Goal: Information Seeking & Learning: Learn about a topic

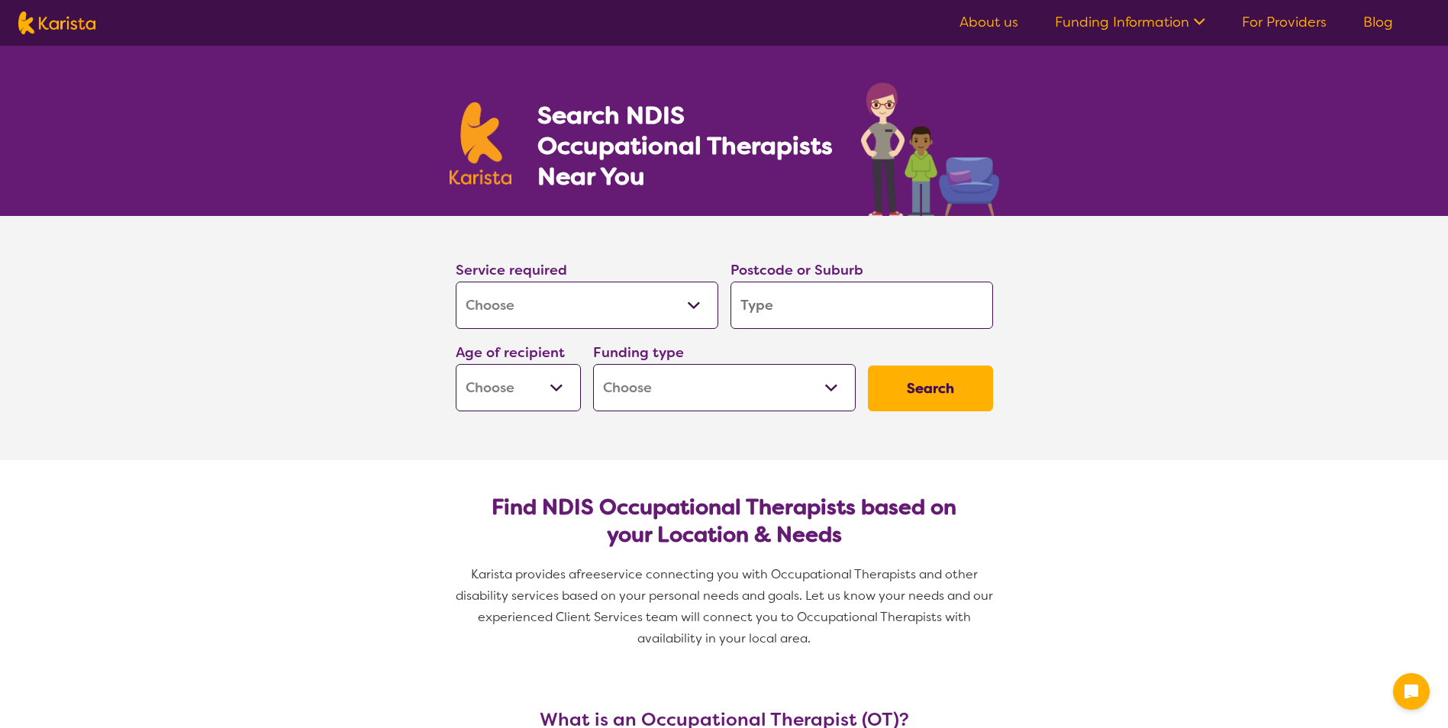
select select "[MEDICAL_DATA]"
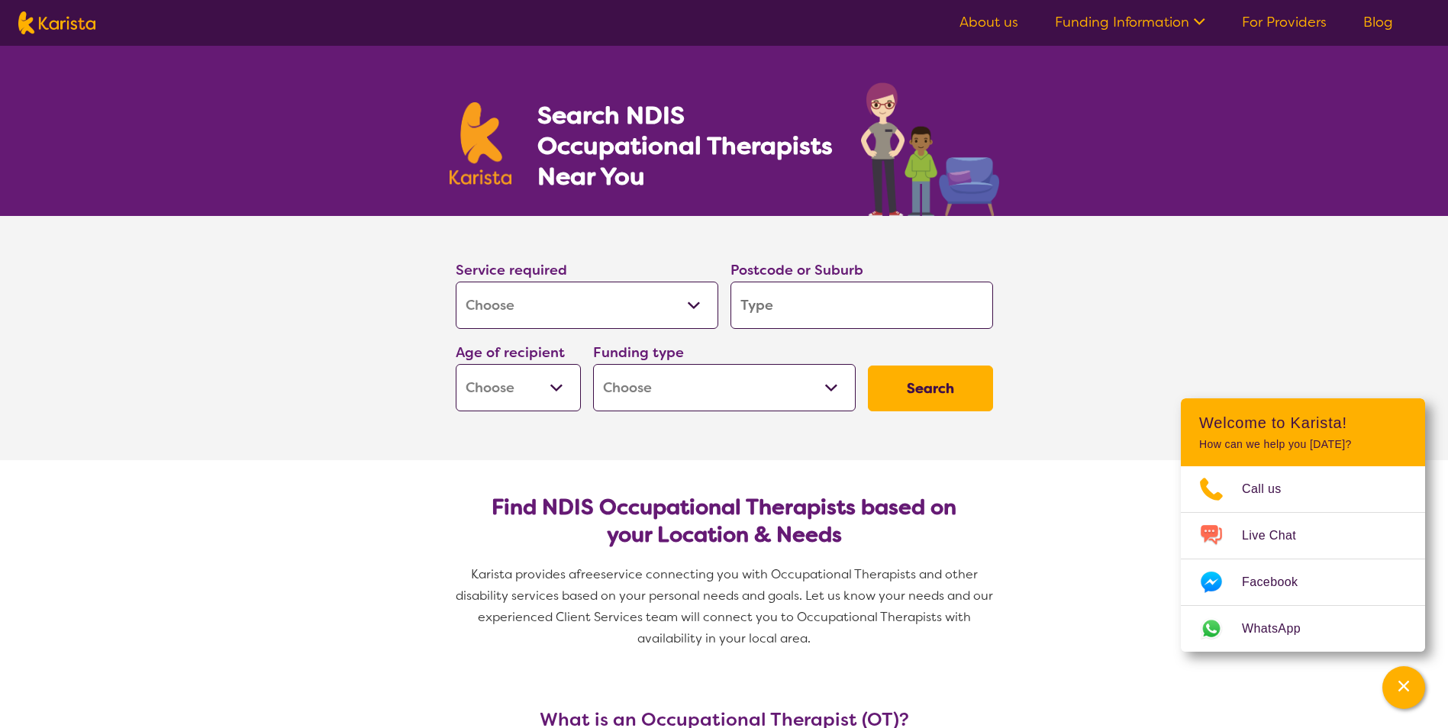
click at [775, 304] on input "search" at bounding box center [861, 305] width 263 height 47
type input "4"
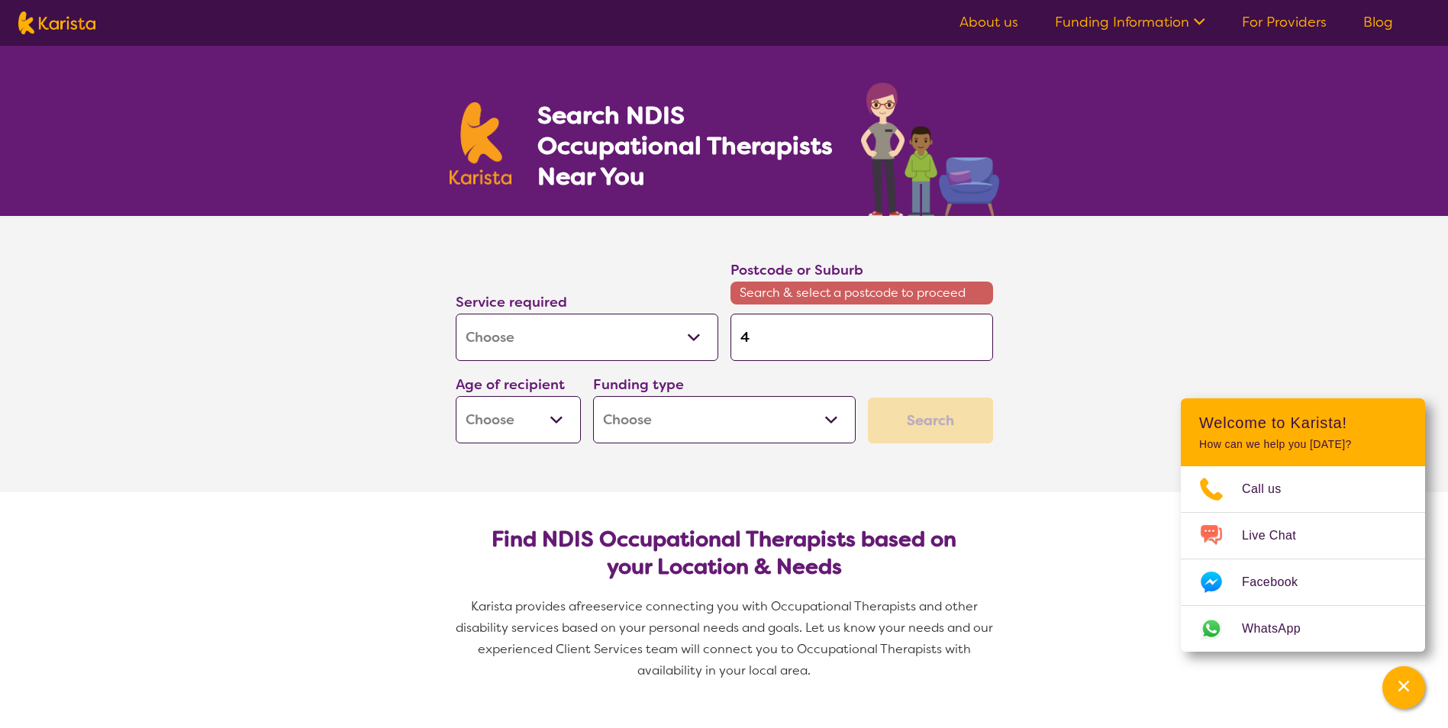
type input "43"
type input "430"
type input "4305"
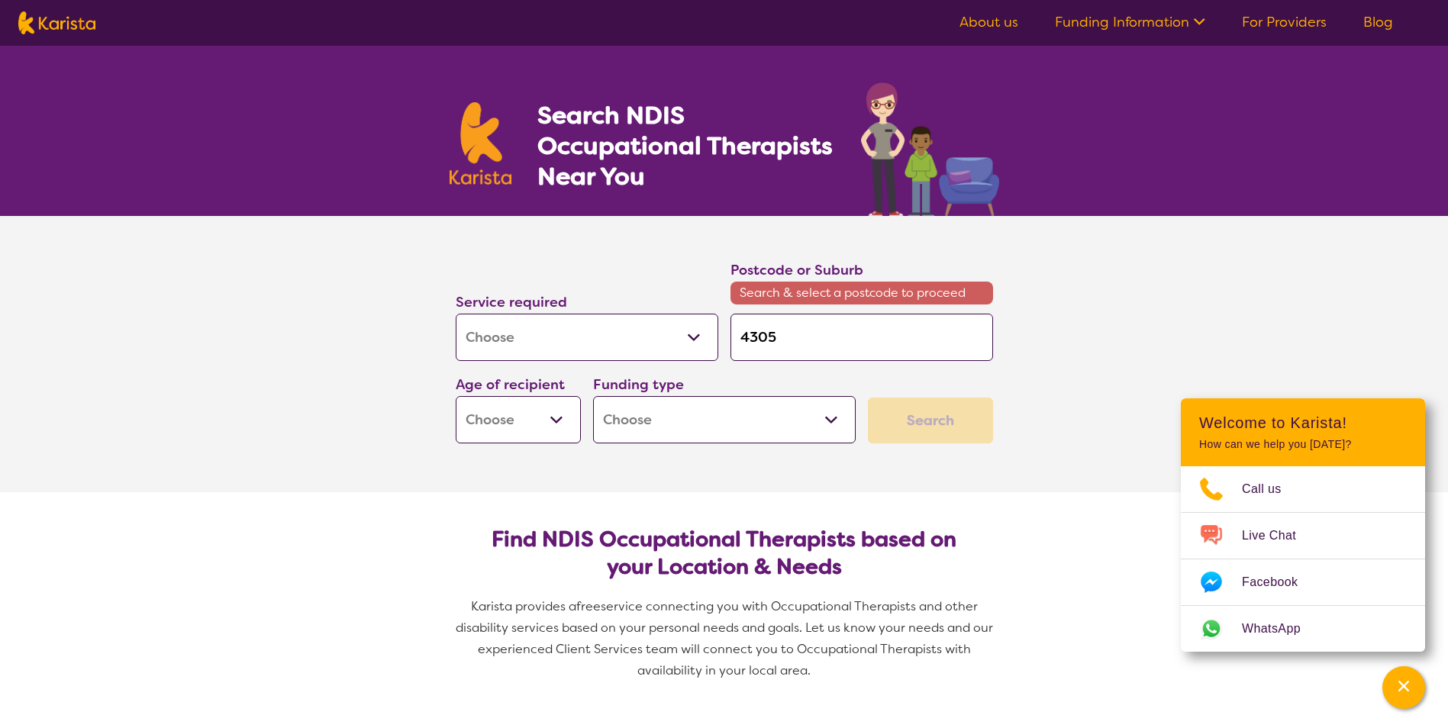
type input "4305"
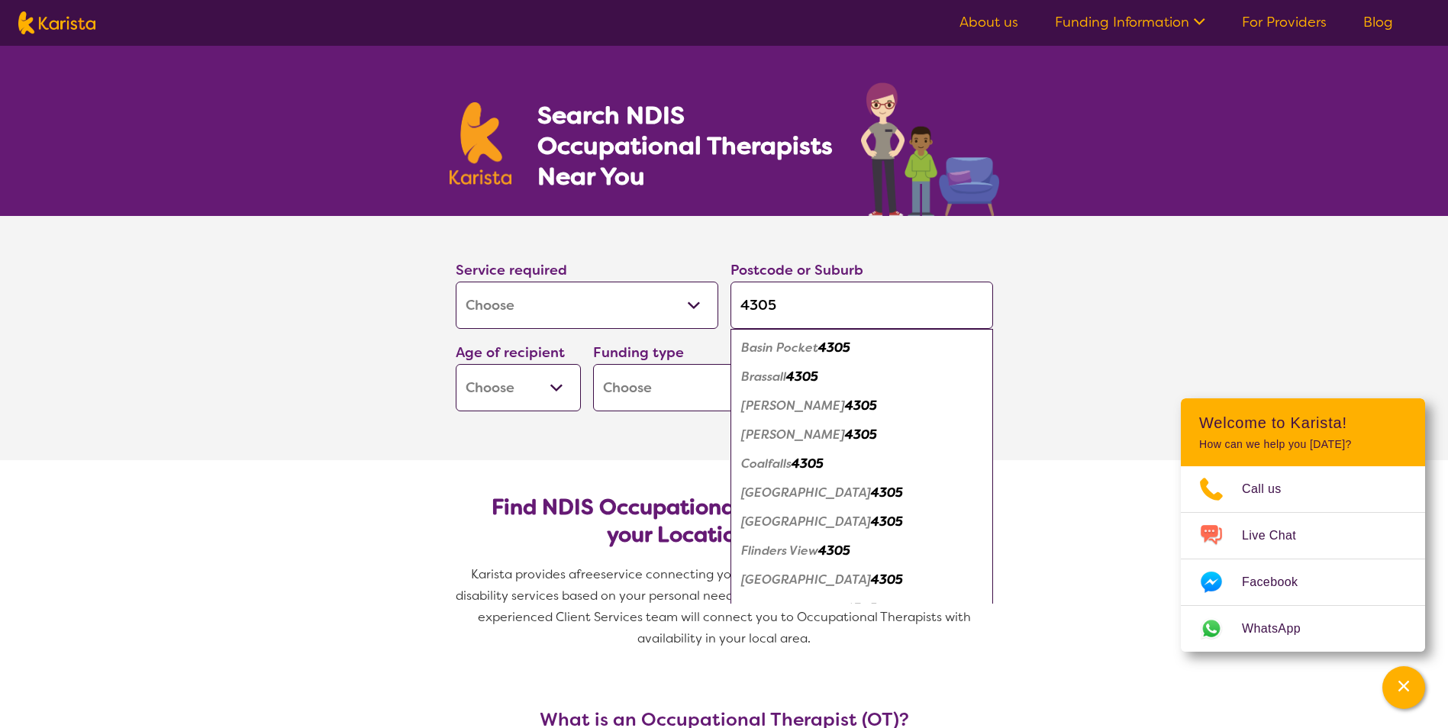
type input "4305"
click at [498, 396] on select "Early Childhood - 0 to 9 Child - 10 to 11 Adolescent - 12 to 17 Adult - 18 to 6…" at bounding box center [518, 387] width 125 height 47
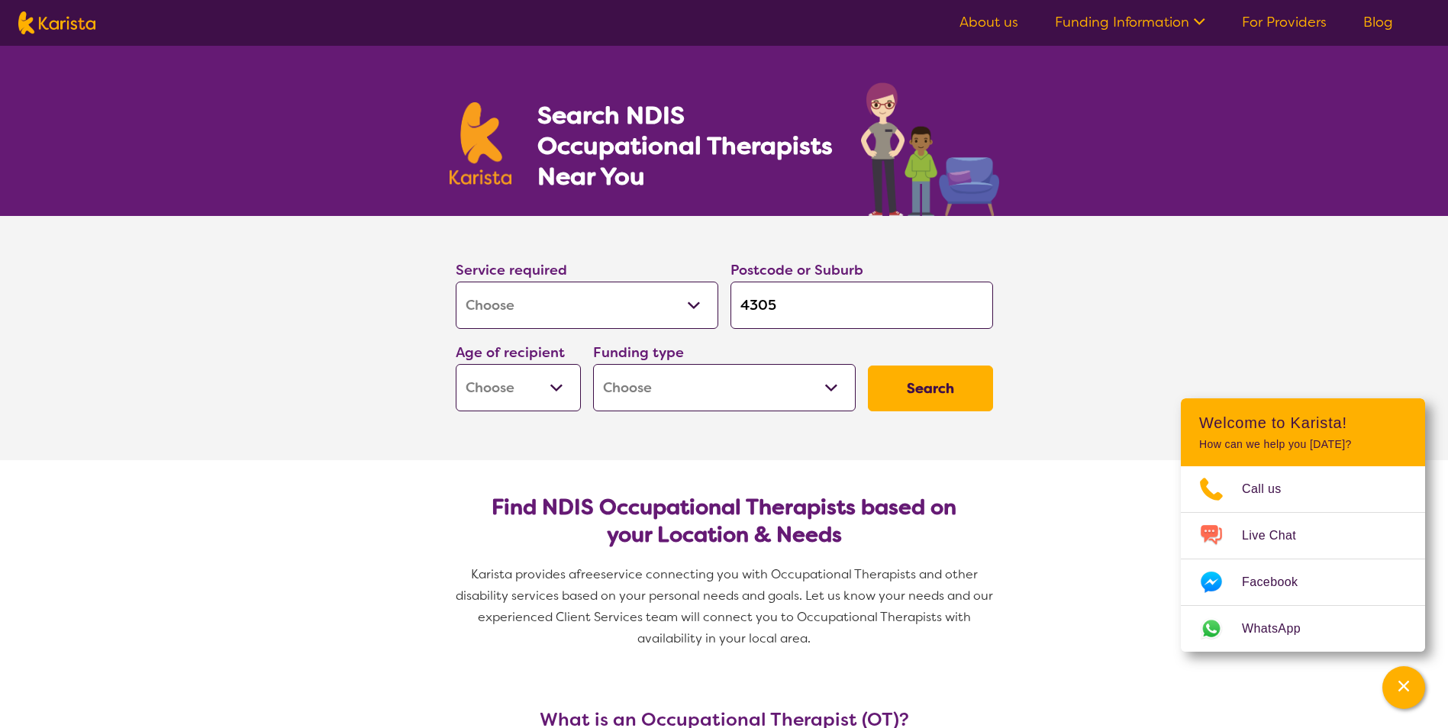
select select "EC"
click at [456, 364] on select "Early Childhood - 0 to 9 Child - 10 to 11 Adolescent - 12 to 17 Adult - 18 to 6…" at bounding box center [518, 387] width 125 height 47
select select "EC"
click at [736, 393] on select "Home Care Package (HCP) National Disability Insurance Scheme (NDIS) I don't know" at bounding box center [724, 387] width 263 height 47
select select "i-don-t-know"
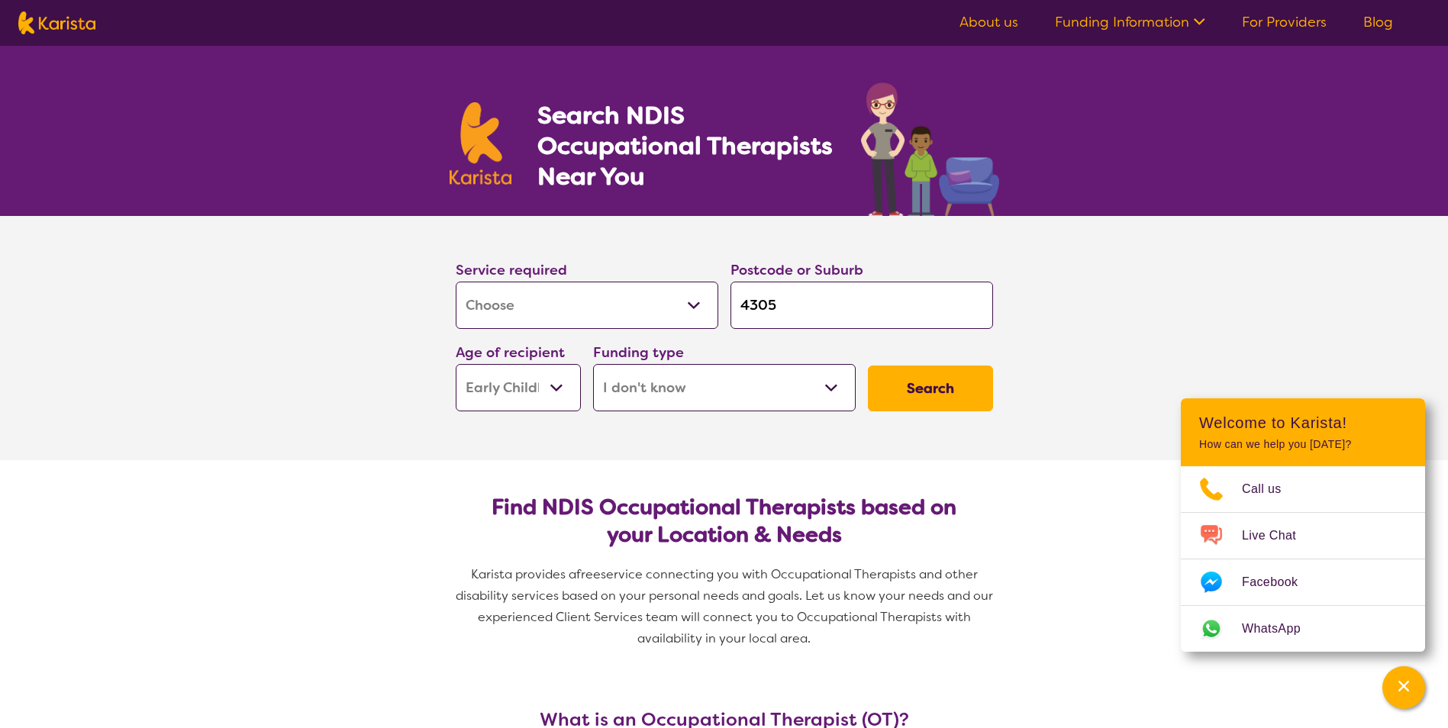
click at [593, 364] on select "Home Care Package (HCP) National Disability Insurance Scheme (NDIS) I don't know" at bounding box center [724, 387] width 263 height 47
select select "i-don-t-know"
click at [918, 382] on button "Search" at bounding box center [930, 389] width 125 height 46
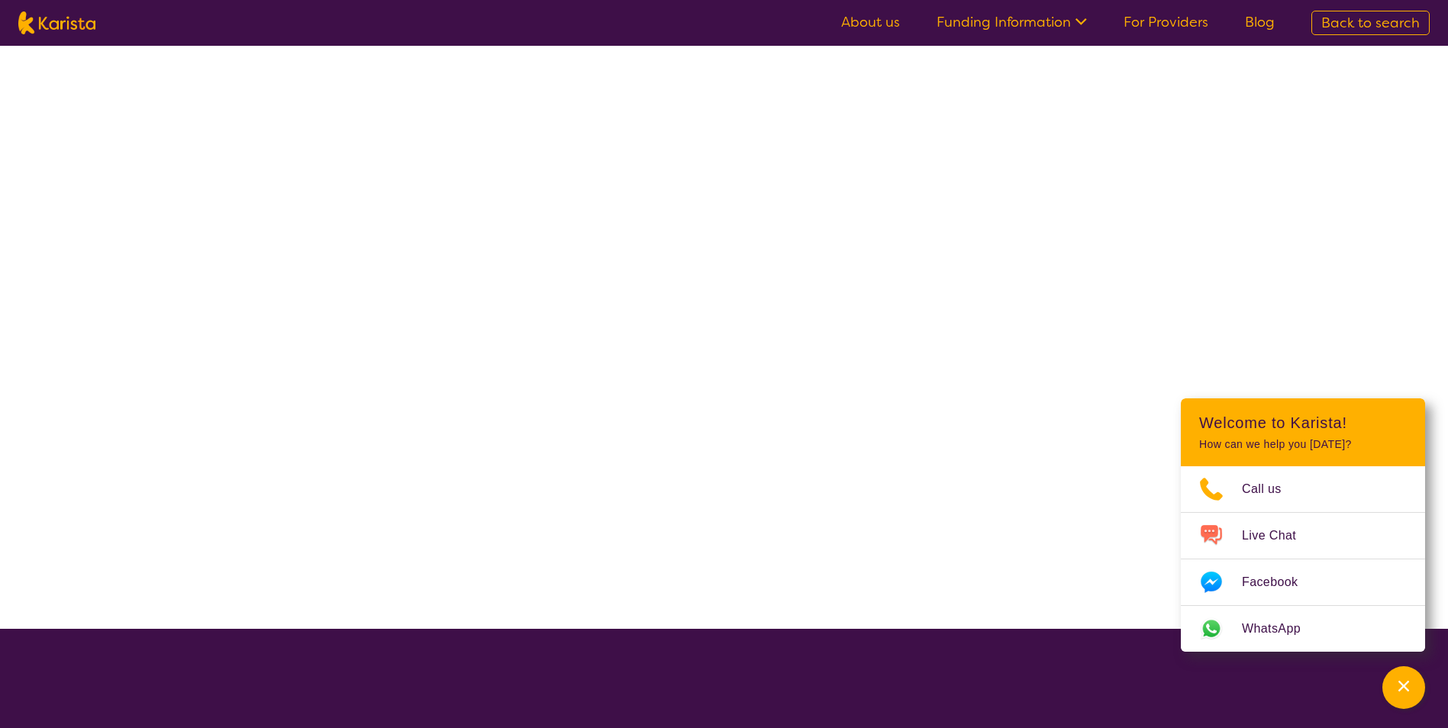
select select "[MEDICAL_DATA]"
select select "EC"
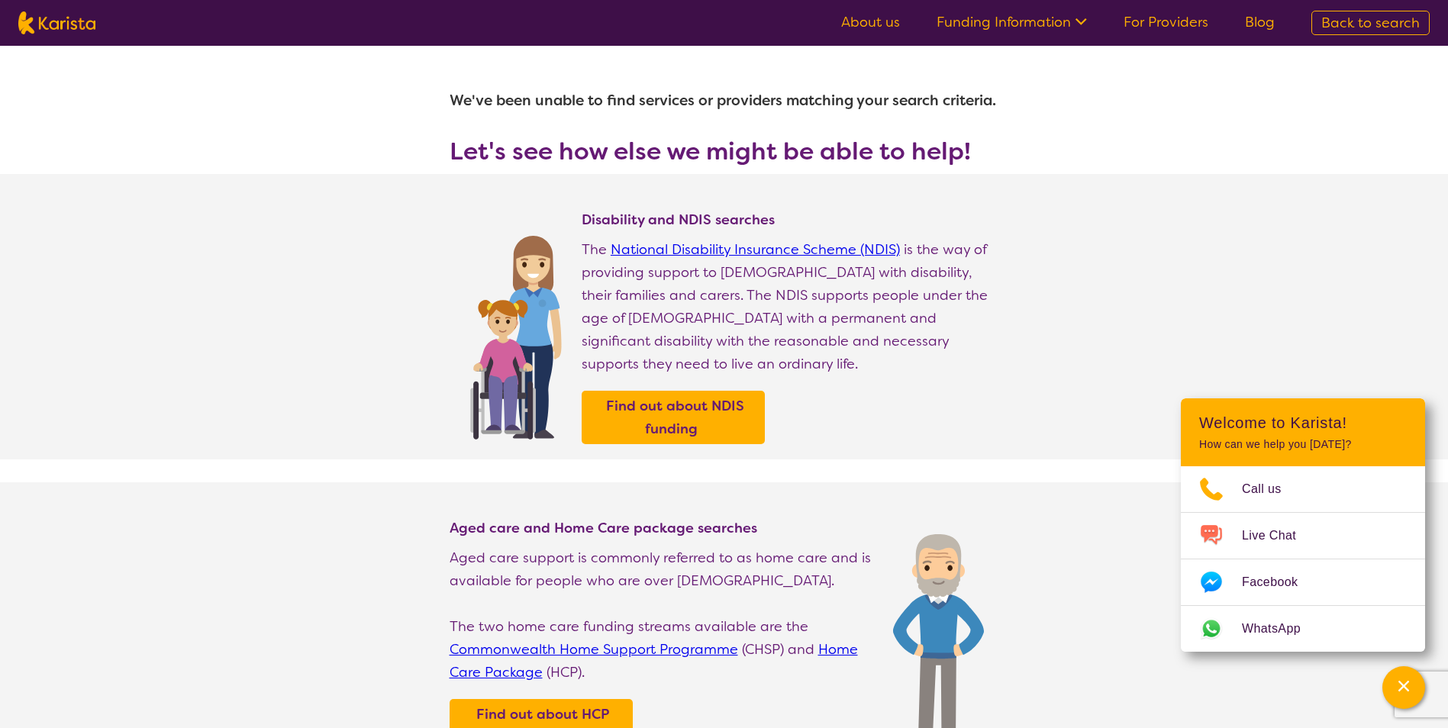
select select "[MEDICAL_DATA]"
select select "EC"
select select "i-don-t-know"
select select "[MEDICAL_DATA]"
select select "EC"
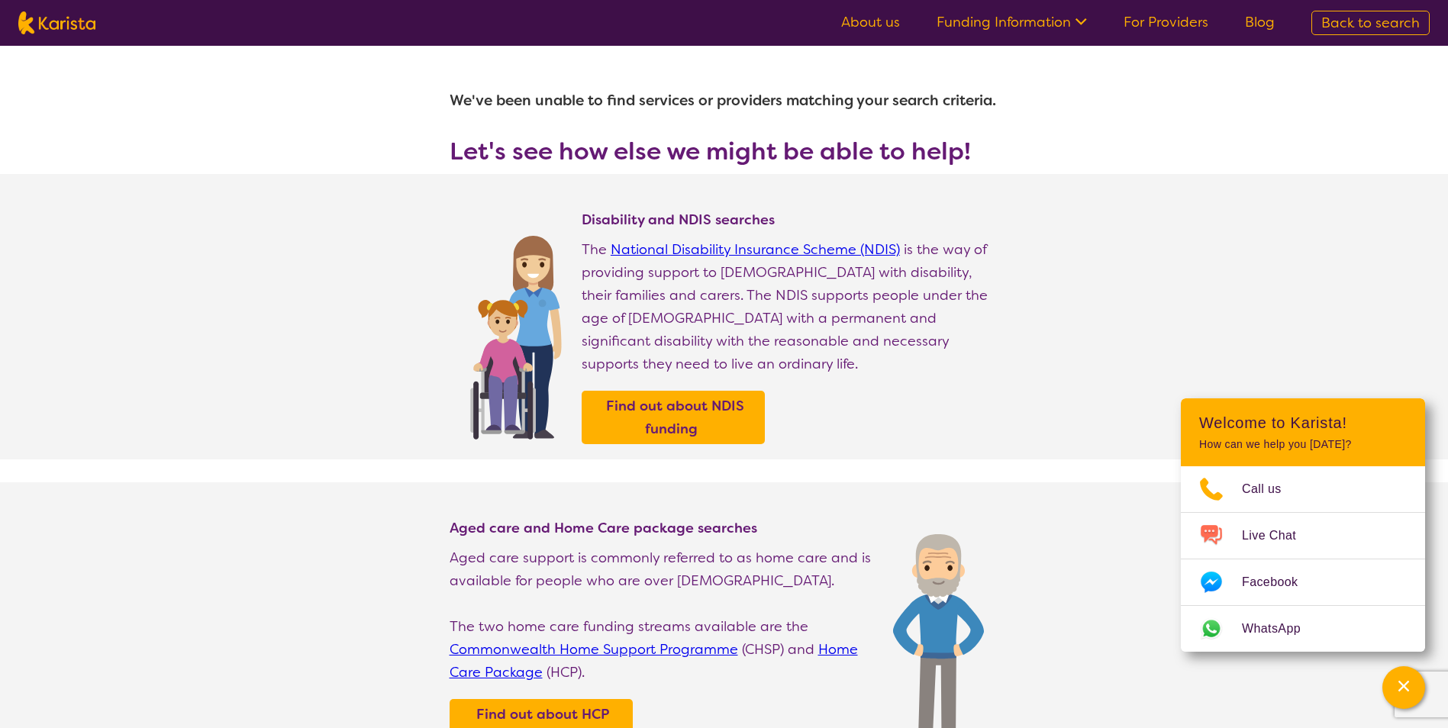
select select "i-don-t-know"
